Goal: Information Seeking & Learning: Learn about a topic

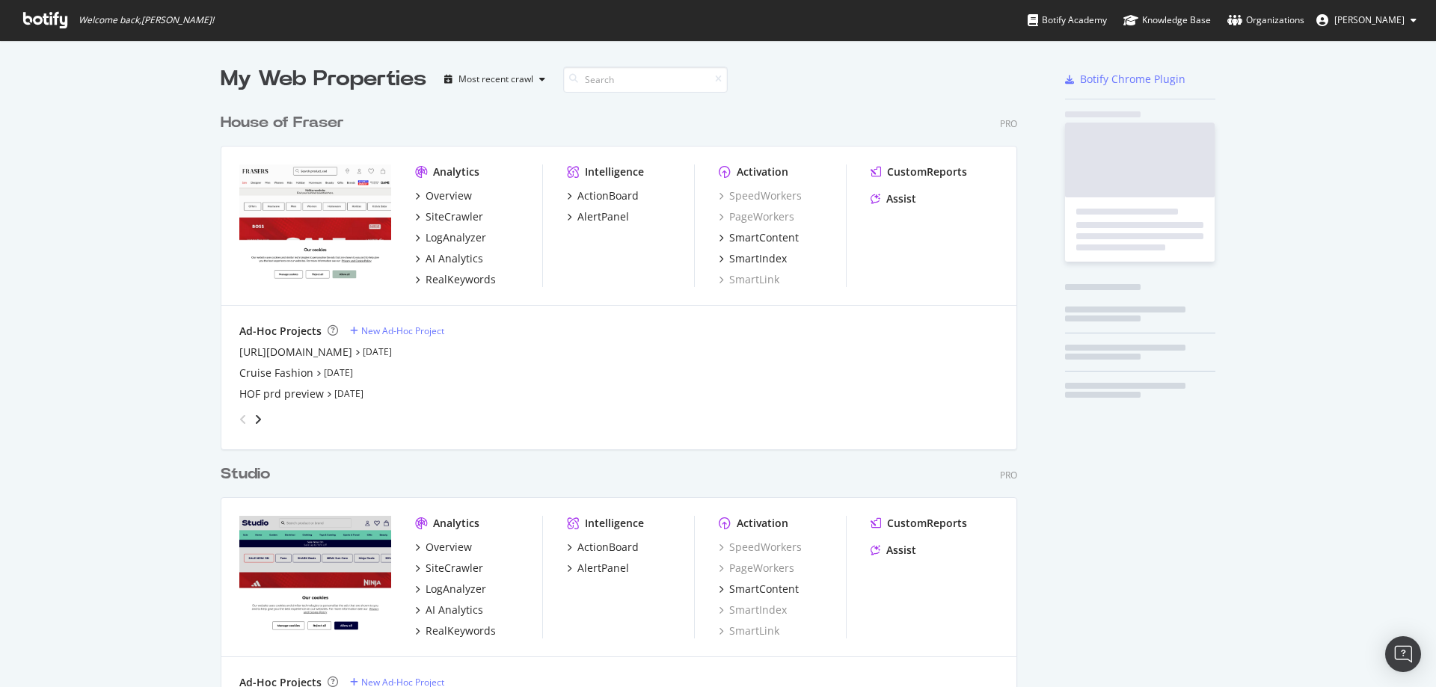
scroll to position [954, 797]
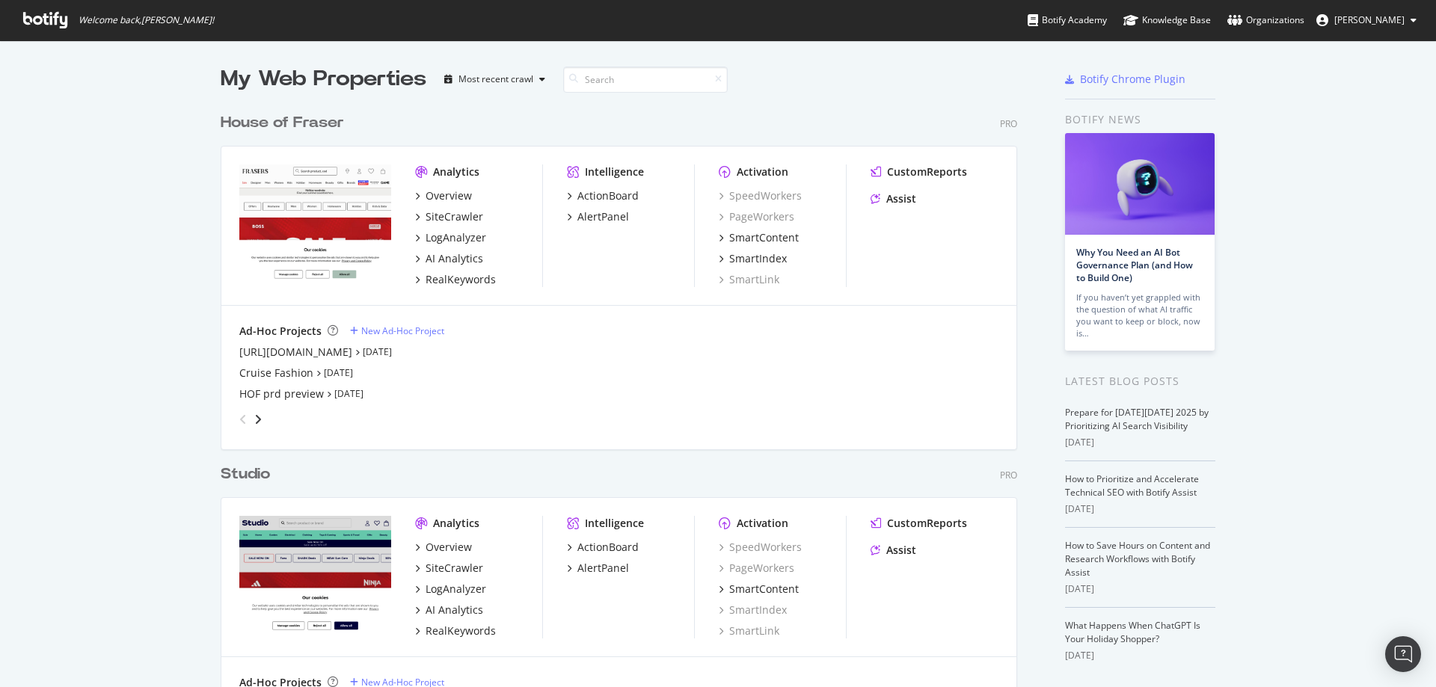
click at [306, 123] on div "House of Fraser" at bounding box center [282, 123] width 123 height 22
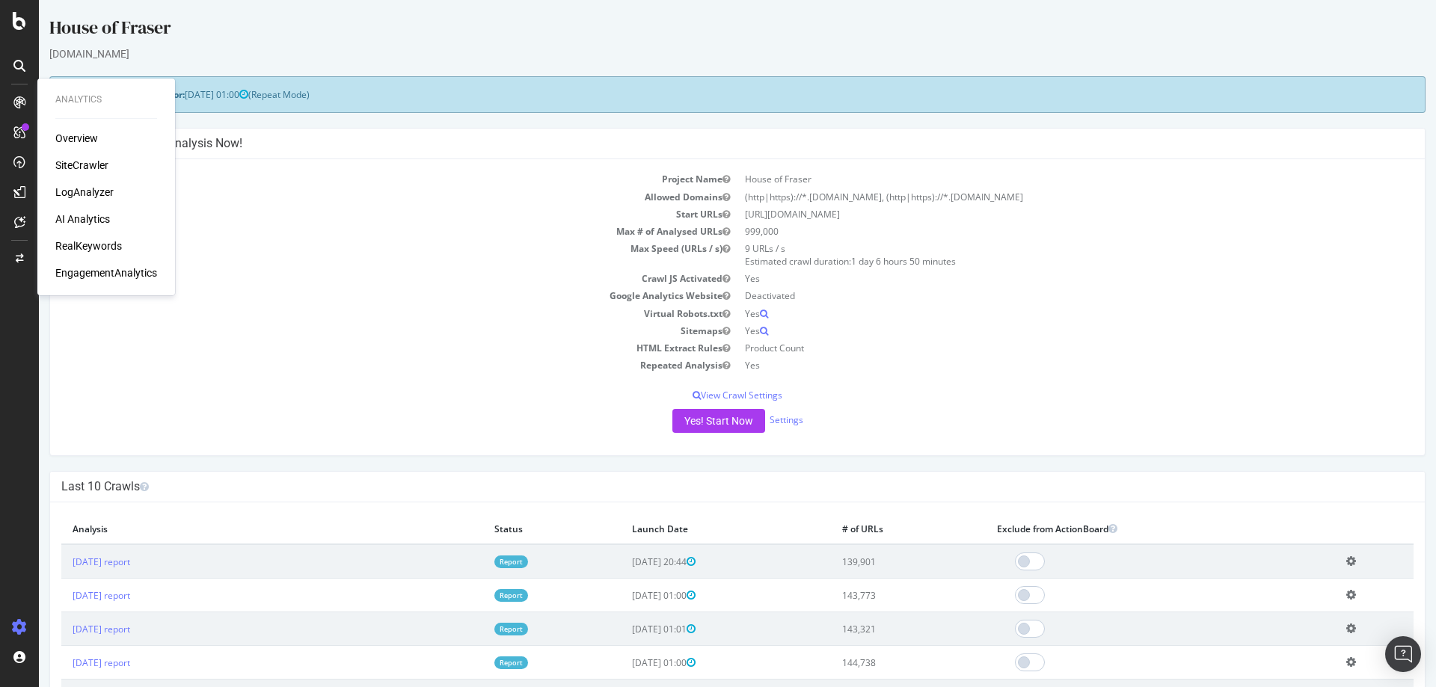
click at [89, 135] on div "Overview" at bounding box center [76, 138] width 43 height 15
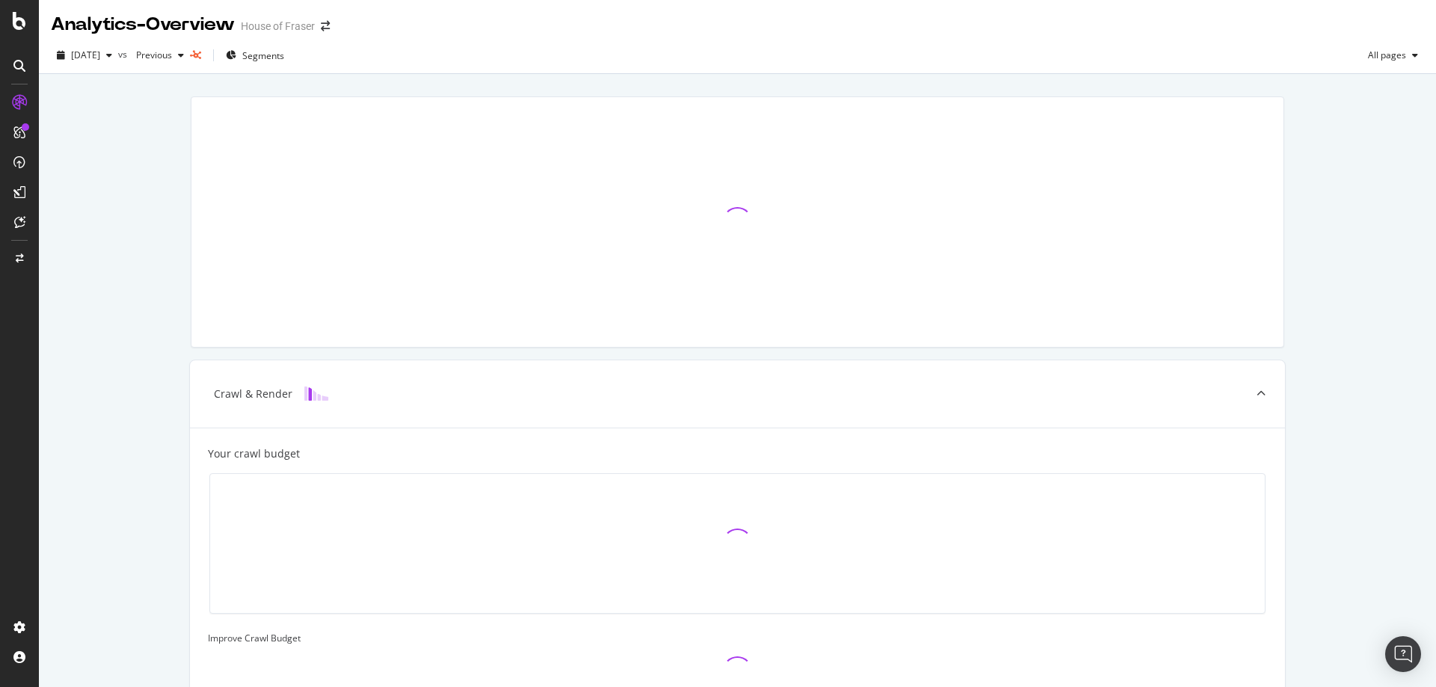
click at [773, 238] on div at bounding box center [737, 222] width 1092 height 250
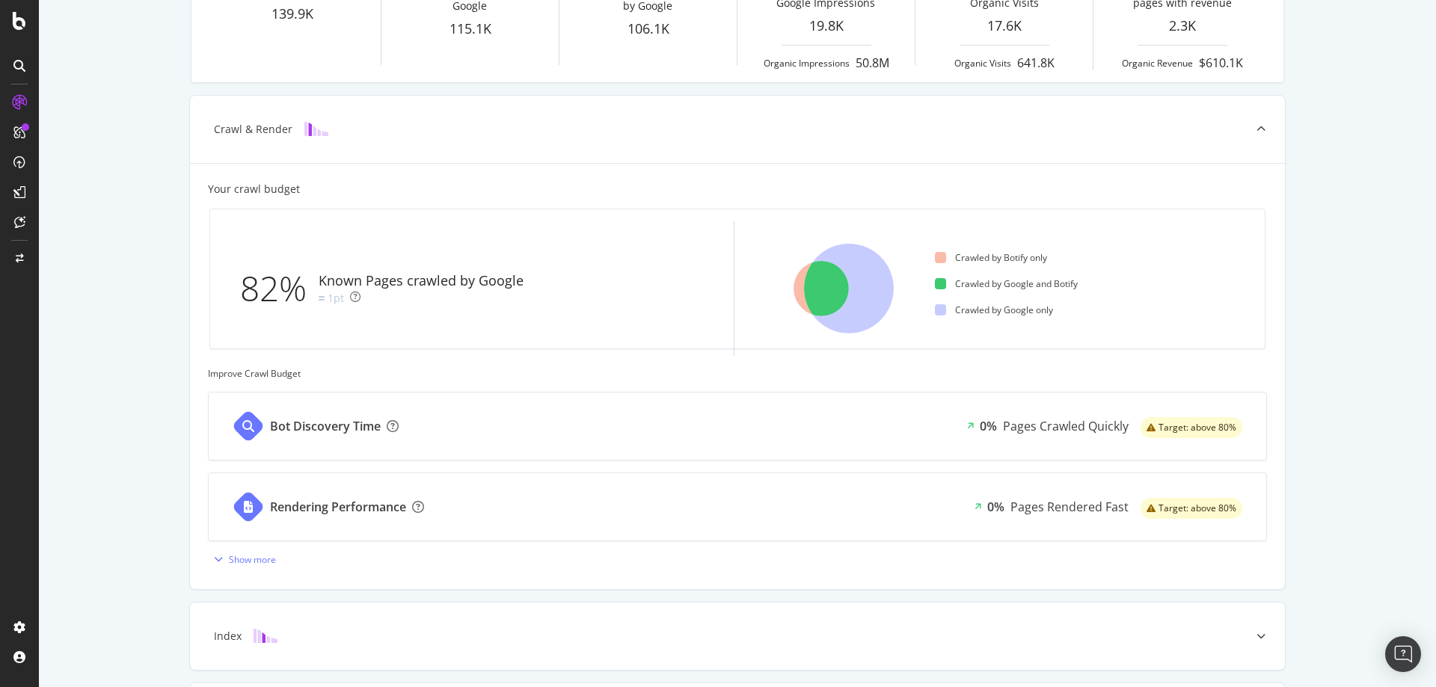
scroll to position [275, 0]
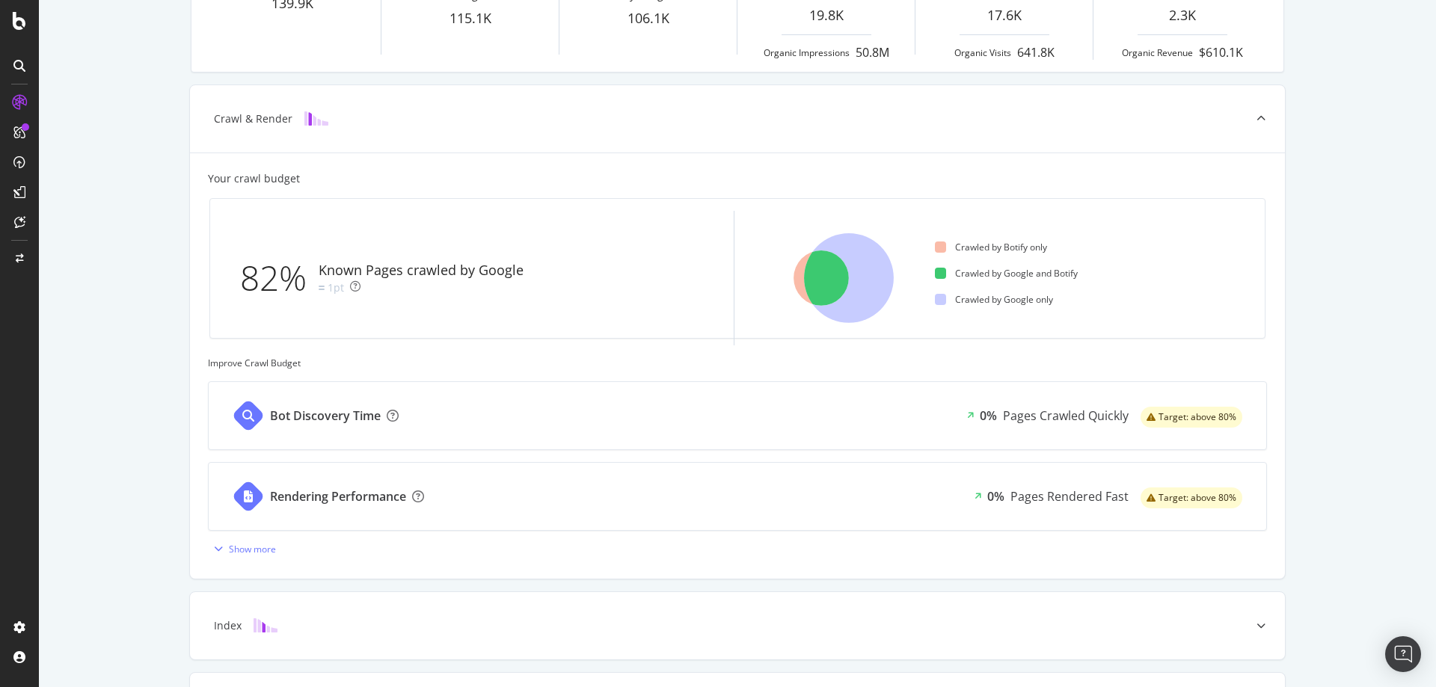
click at [1387, 493] on div "Known Pages Pages crawled by Botify 139.9K Crawl & Render Known Pages crawled b…" at bounding box center [737, 342] width 1397 height 1087
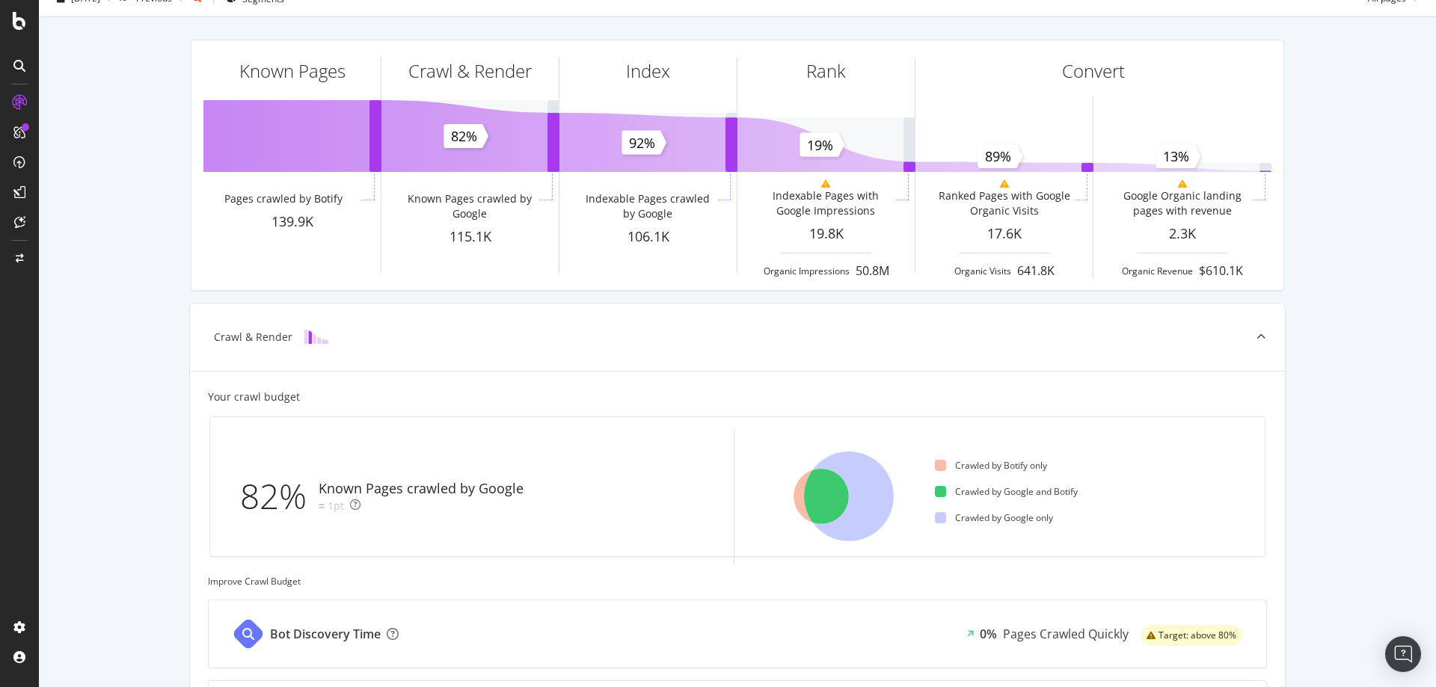
scroll to position [33, 0]
